Goal: Find specific page/section: Find specific page/section

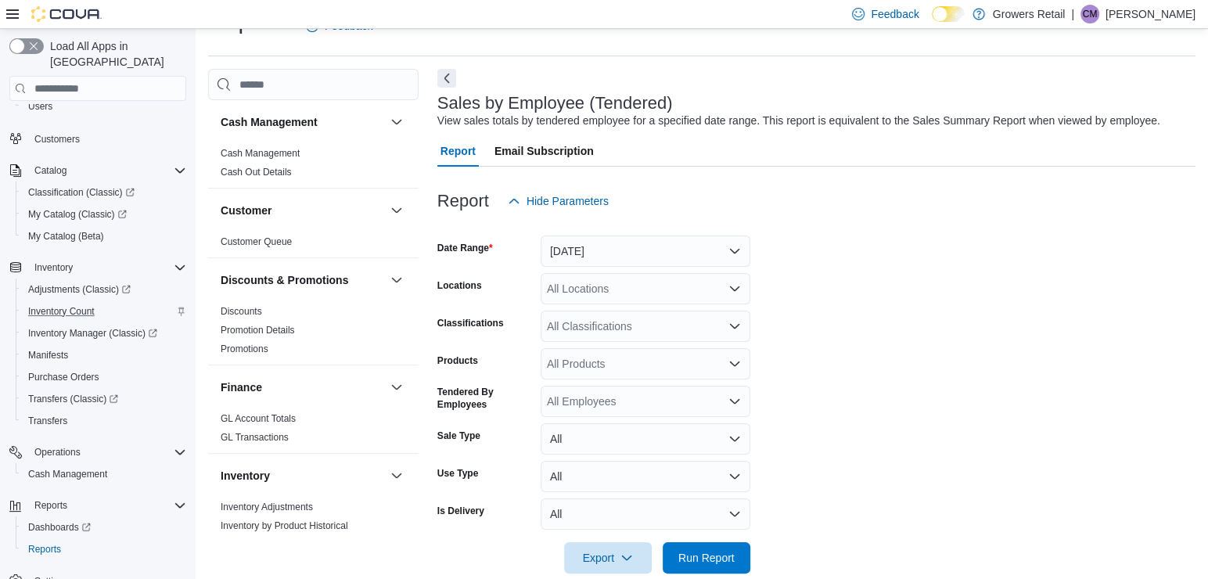
scroll to position [81, 0]
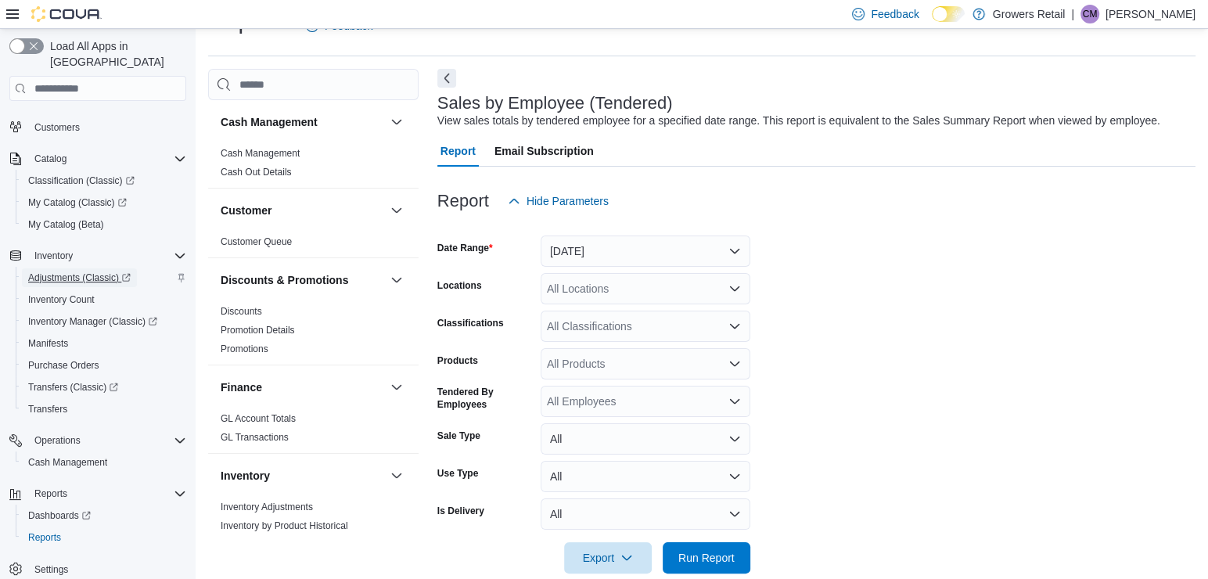
click at [77, 271] on span "Adjustments (Classic)" at bounding box center [79, 277] width 102 height 13
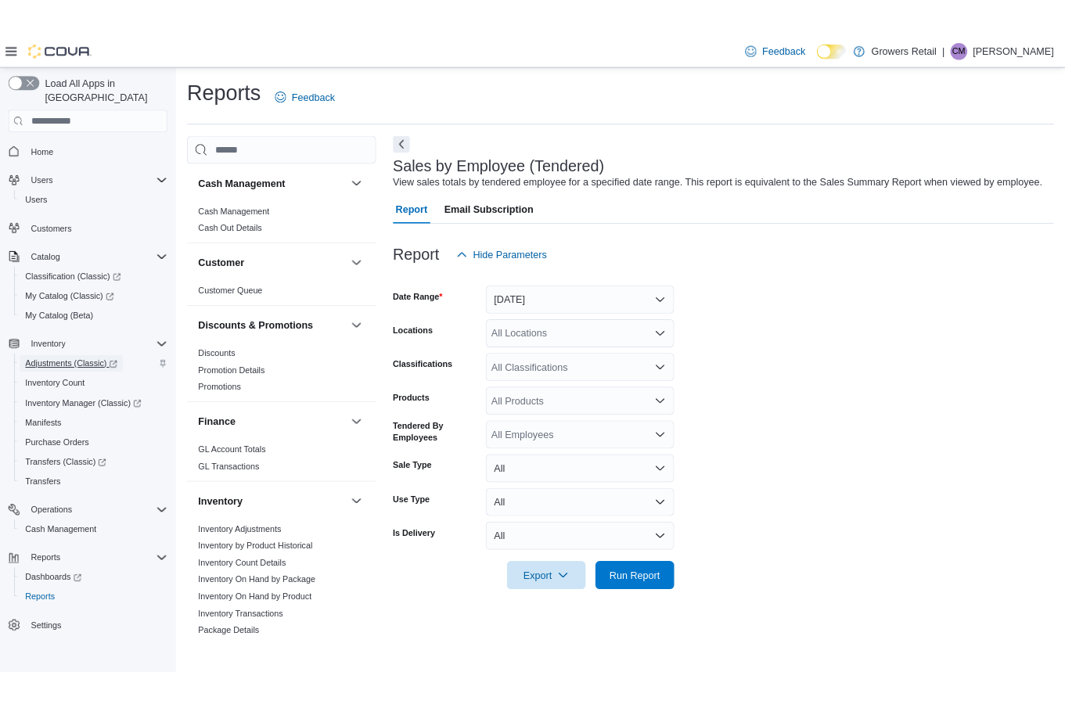
scroll to position [0, 0]
